Goal: Task Accomplishment & Management: Manage account settings

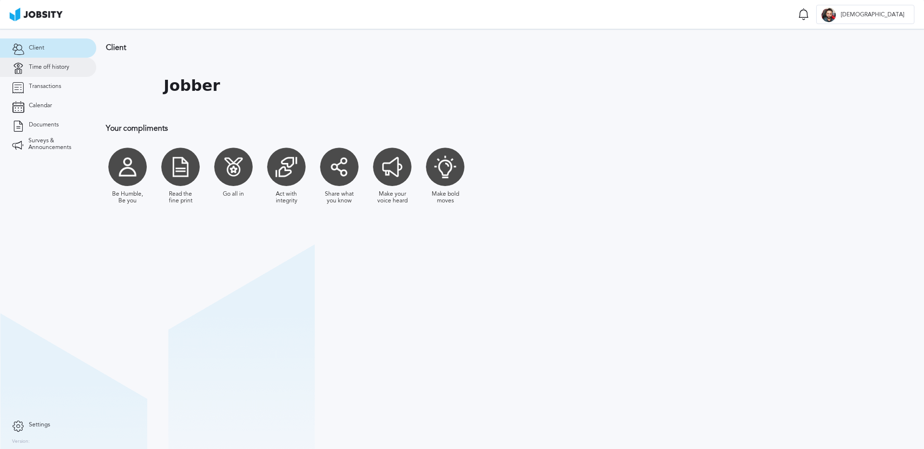
click at [56, 68] on span "Time off history" at bounding box center [49, 67] width 40 height 7
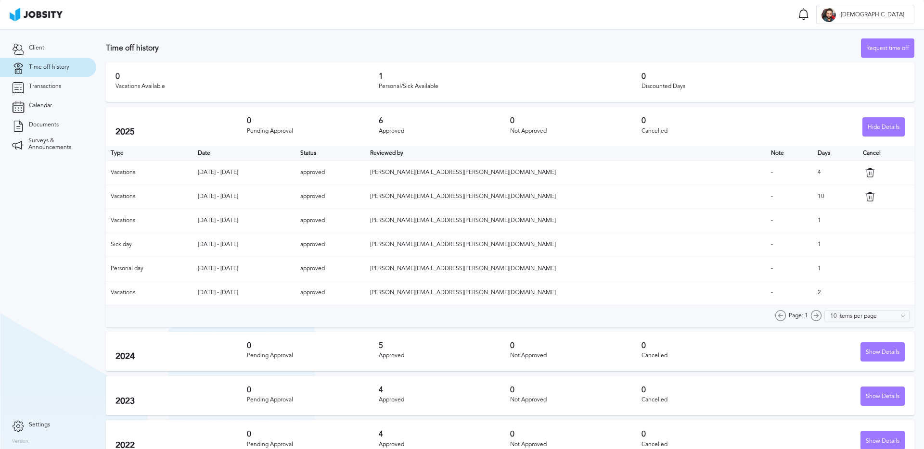
click at [865, 172] on icon at bounding box center [870, 173] width 10 height 10
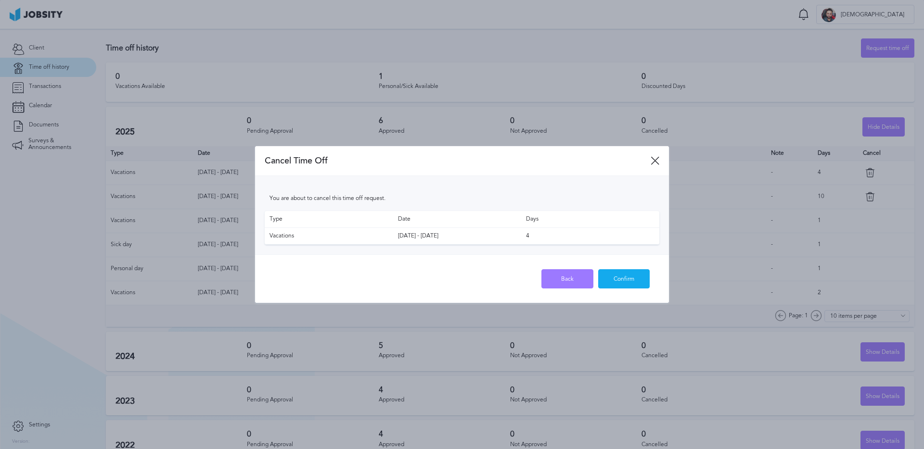
click at [408, 159] on span "Cancel Time Off" at bounding box center [458, 161] width 386 height 10
click at [657, 163] on icon at bounding box center [655, 160] width 9 height 9
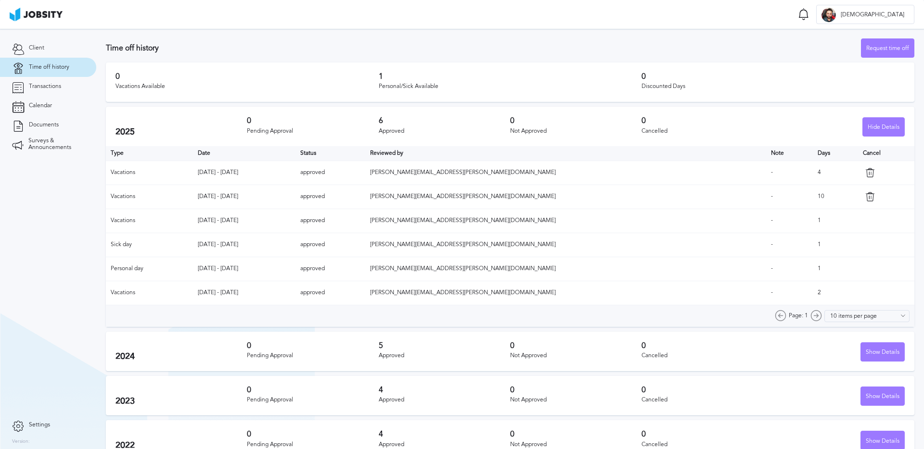
click at [865, 171] on icon at bounding box center [870, 173] width 10 height 10
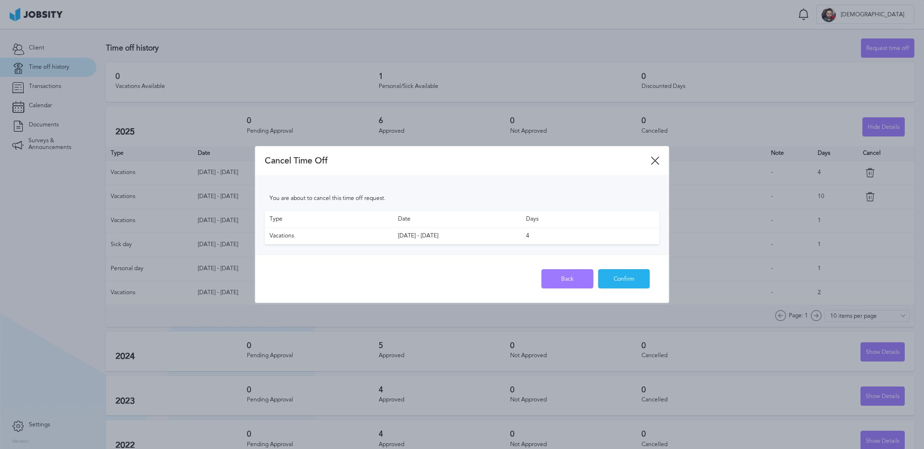
click at [636, 282] on div "Confirm" at bounding box center [624, 279] width 51 height 19
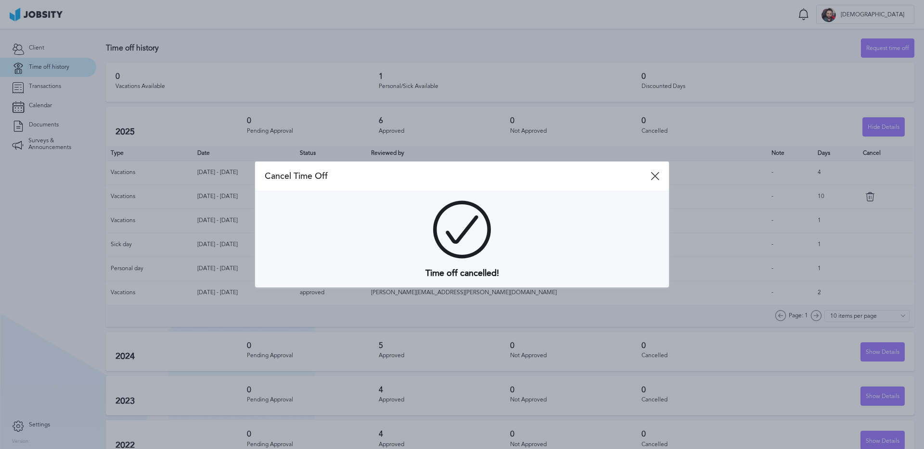
click at [654, 174] on icon at bounding box center [655, 176] width 9 height 9
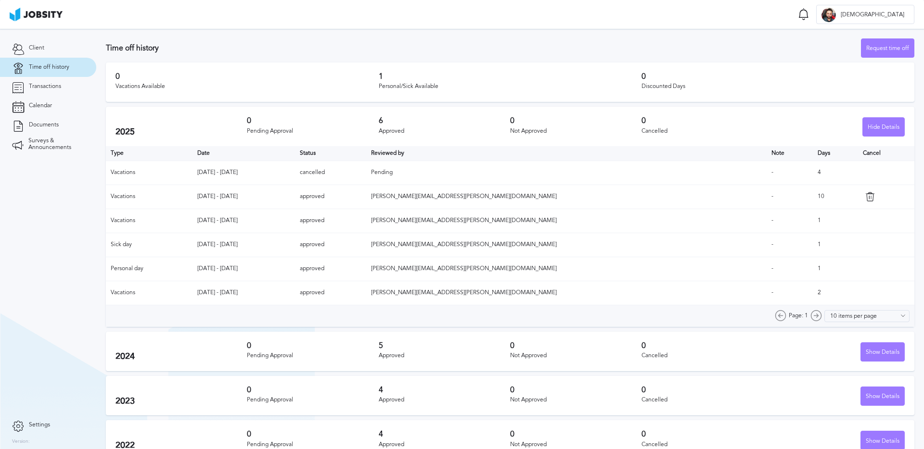
click at [473, 41] on div "Time off history Request time off" at bounding box center [510, 47] width 808 height 19
click at [393, 170] on span "Pending" at bounding box center [382, 172] width 22 height 7
click at [393, 171] on span "Pending" at bounding box center [382, 172] width 22 height 7
click at [366, 182] on td "cancelled" at bounding box center [330, 173] width 71 height 24
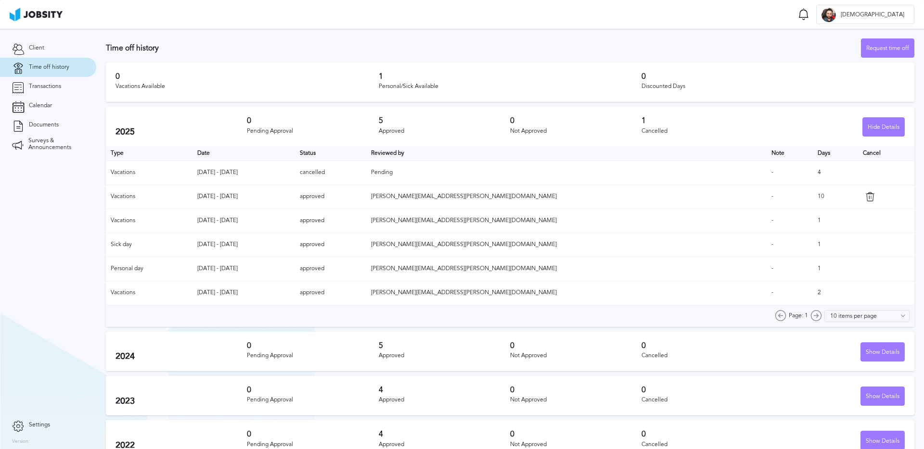
drag, startPoint x: 477, startPoint y: 175, endPoint x: 492, endPoint y: 171, distance: 15.4
click at [366, 175] on td "cancelled" at bounding box center [330, 173] width 71 height 24
click at [393, 170] on span "Pending" at bounding box center [382, 172] width 22 height 7
click at [366, 173] on td "cancelled" at bounding box center [330, 173] width 71 height 24
click at [366, 176] on td "cancelled" at bounding box center [330, 173] width 71 height 24
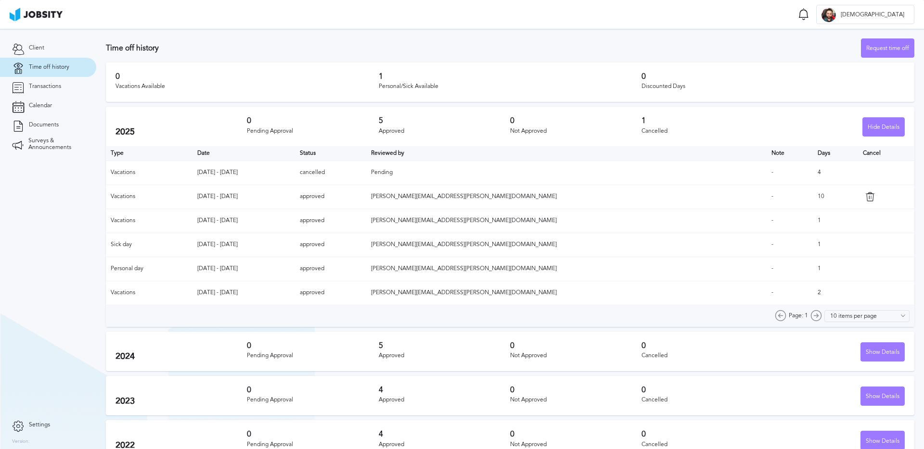
drag, startPoint x: 419, startPoint y: 175, endPoint x: 460, endPoint y: 170, distance: 41.1
click at [366, 174] on td "cancelled" at bounding box center [330, 173] width 71 height 24
click at [393, 169] on span "Pending" at bounding box center [382, 172] width 22 height 7
click at [448, 44] on h3 "Time off history" at bounding box center [483, 48] width 755 height 9
